Goal: Information Seeking & Learning: Learn about a topic

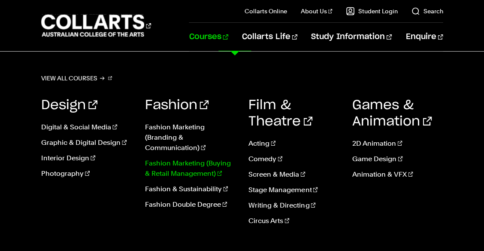
click at [194, 156] on link "Fashion Marketing (Buying & Retail Management)" at bounding box center [190, 168] width 91 height 21
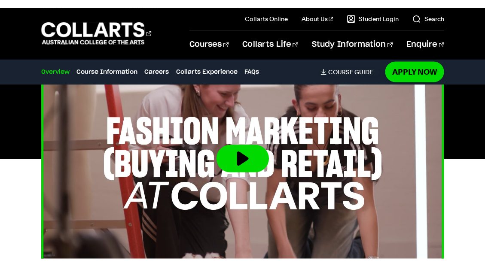
scroll to position [346, 0]
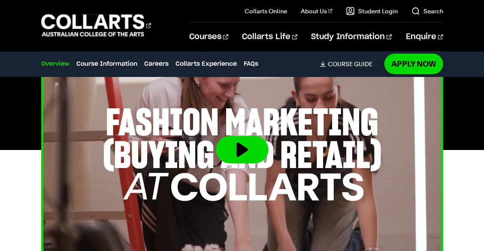
click at [233, 146] on button at bounding box center [242, 149] width 52 height 27
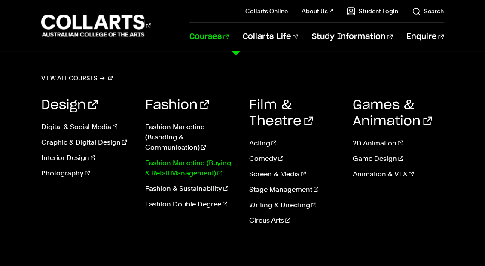
scroll to position [762, 0]
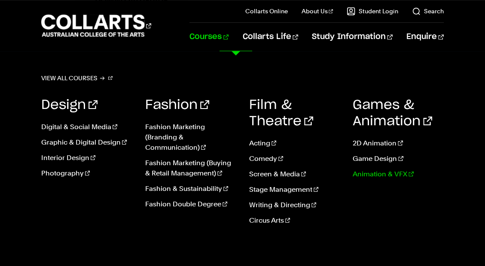
click at [368, 174] on link "Animation & VFX" at bounding box center [397, 174] width 91 height 10
click at [363, 141] on link "2D Animation" at bounding box center [397, 143] width 91 height 10
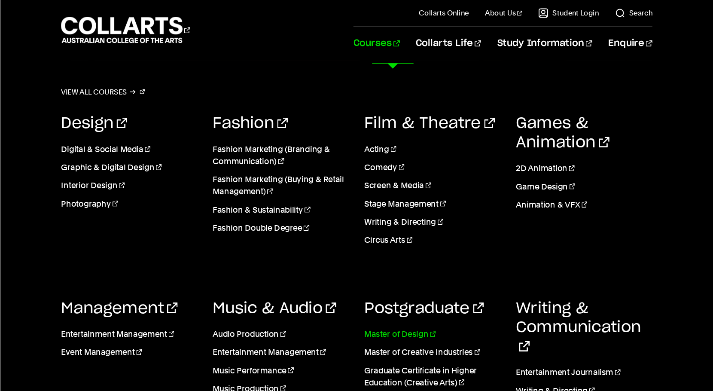
scroll to position [378, 0]
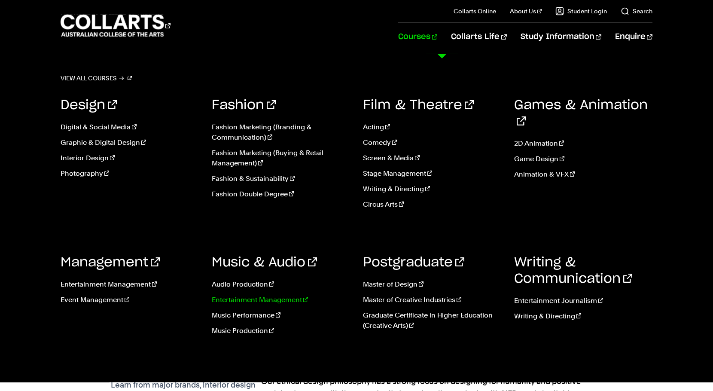
click at [247, 266] on link "Entertainment Management" at bounding box center [281, 300] width 138 height 10
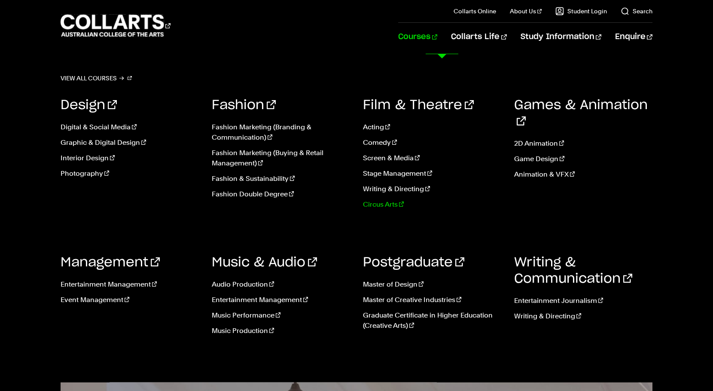
click at [389, 210] on link "Circus Arts" at bounding box center [432, 204] width 138 height 10
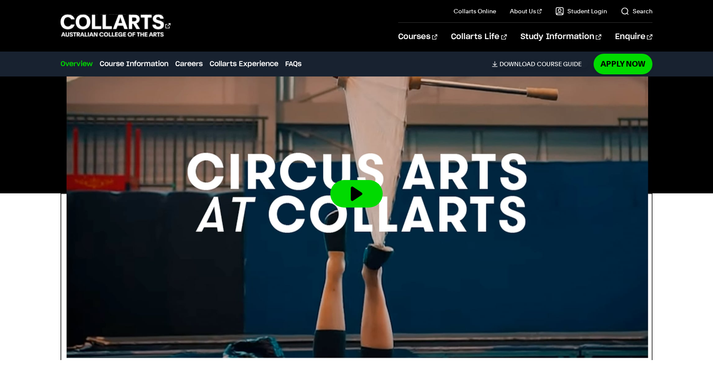
scroll to position [312, 0]
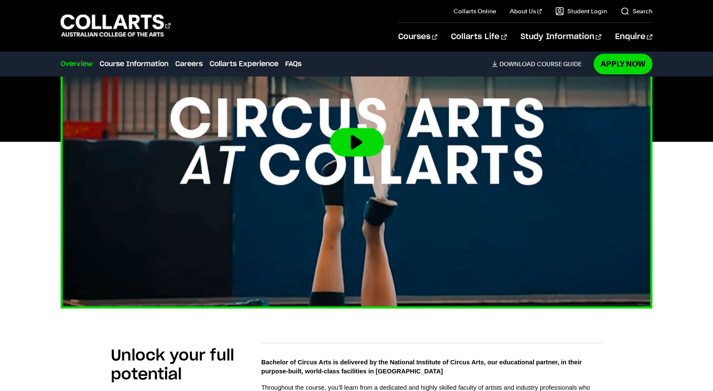
click at [359, 156] on button at bounding box center [356, 141] width 52 height 27
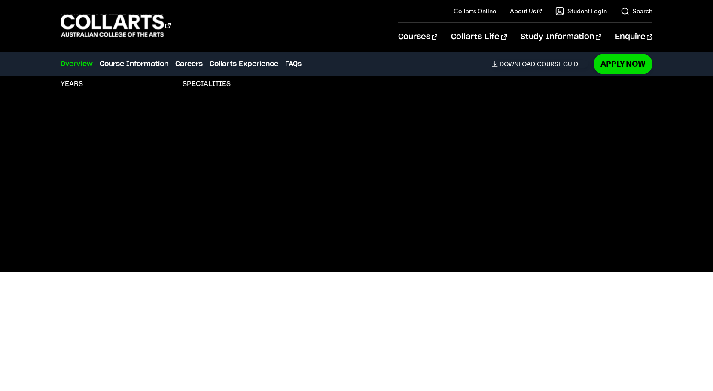
scroll to position [188, 0]
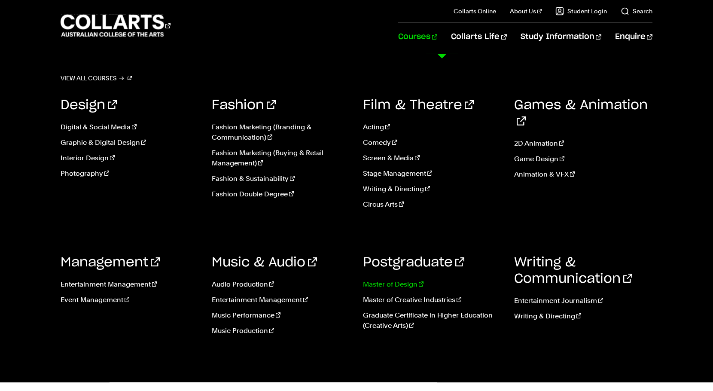
click at [385, 289] on link "Master of Design" at bounding box center [432, 284] width 138 height 10
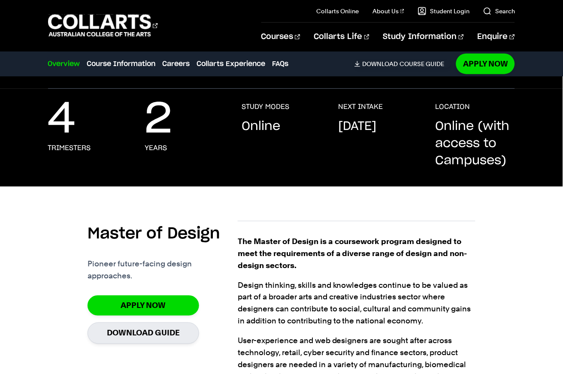
scroll to position [115, 0]
